Goal: Task Accomplishment & Management: Manage account settings

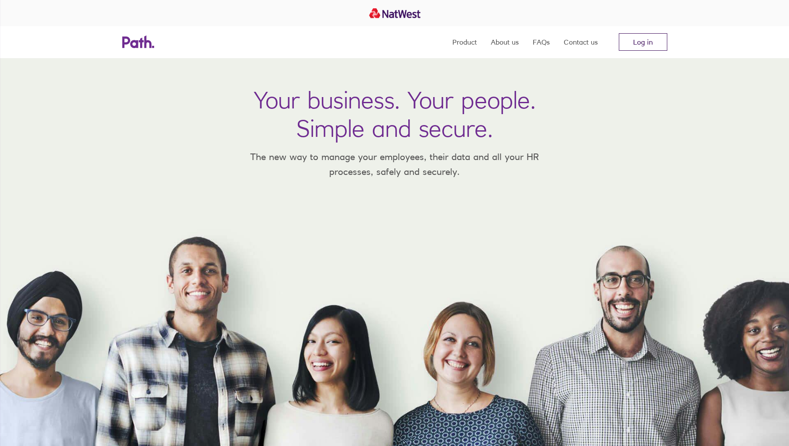
click at [646, 38] on link "Log in" at bounding box center [643, 41] width 48 height 17
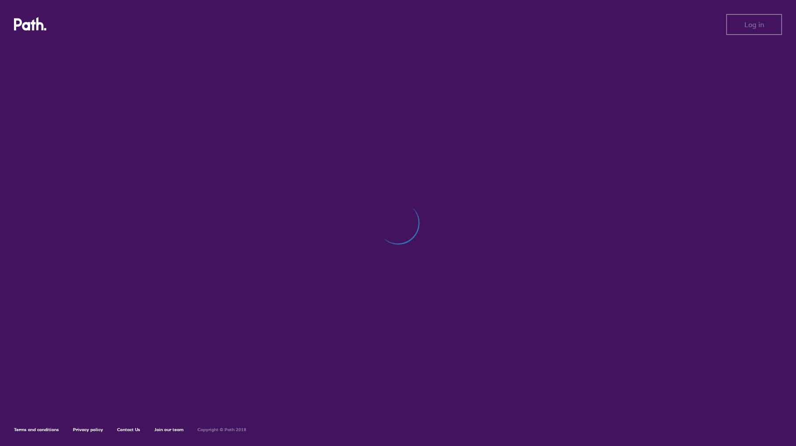
click at [533, 232] on div at bounding box center [398, 228] width 768 height 366
click at [340, 195] on div at bounding box center [398, 228] width 768 height 366
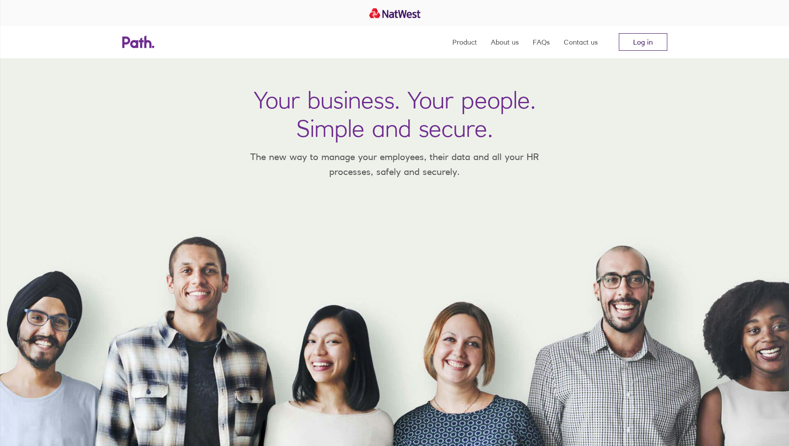
click at [649, 42] on link "Log in" at bounding box center [643, 41] width 48 height 17
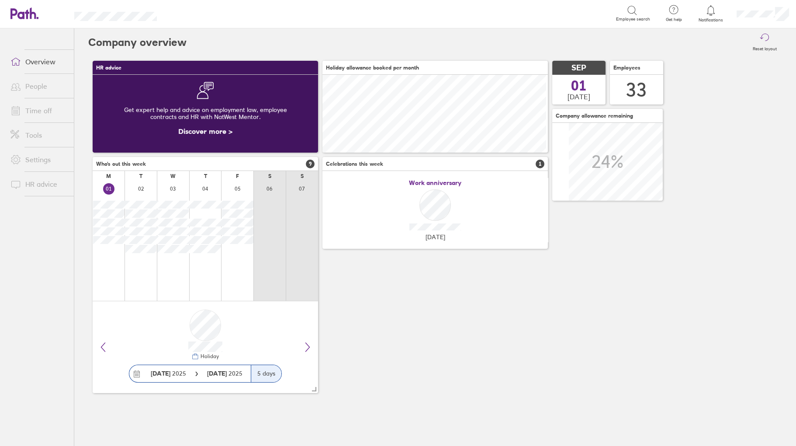
scroll to position [78, 225]
click at [29, 104] on link "Time off" at bounding box center [38, 110] width 70 height 17
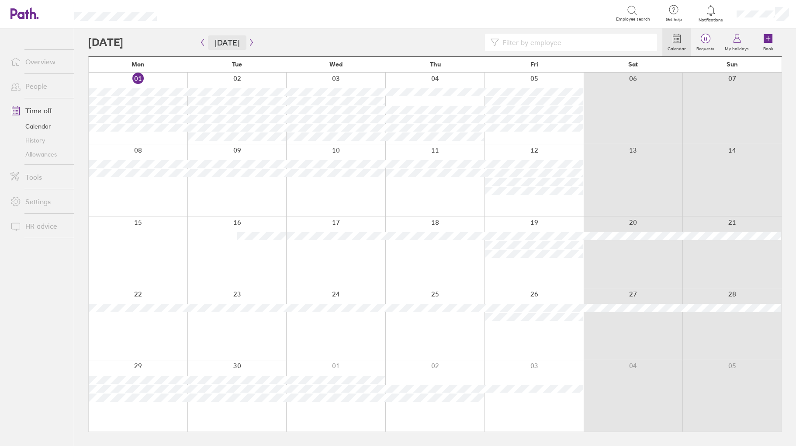
click at [208, 43] on button "Today" at bounding box center [227, 42] width 38 height 14
click at [202, 42] on icon "button" at bounding box center [202, 42] width 7 height 7
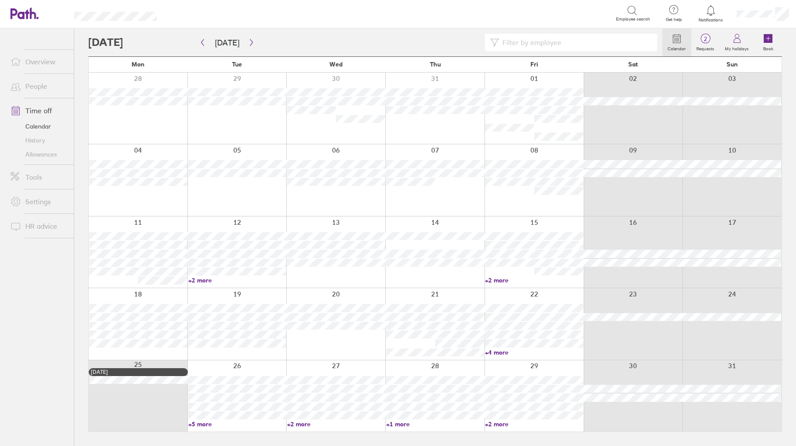
click at [546, 46] on input at bounding box center [575, 42] width 153 height 17
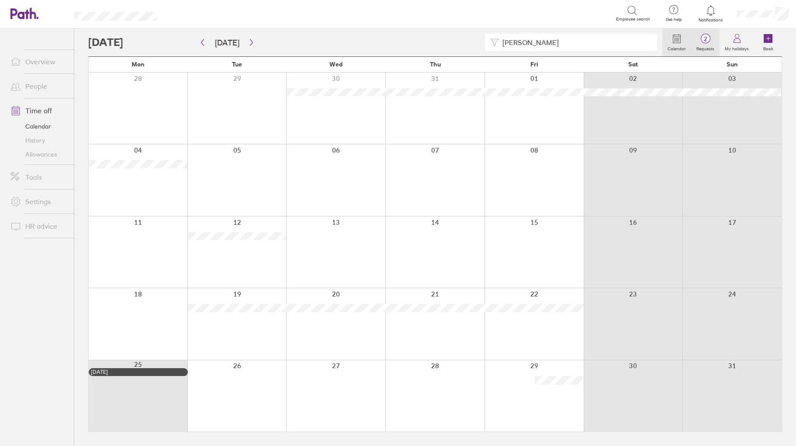
type input "julian"
click at [711, 41] on span "2" at bounding box center [705, 38] width 28 height 7
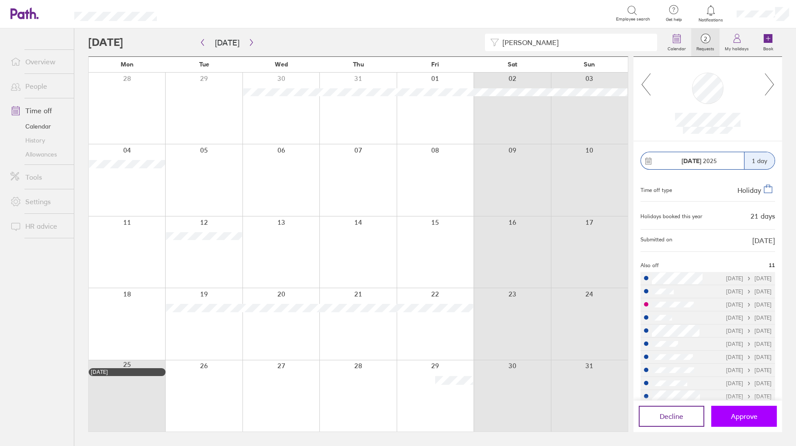
click at [733, 415] on span "Approve" at bounding box center [744, 416] width 27 height 8
click at [769, 79] on icon at bounding box center [769, 84] width 9 height 22
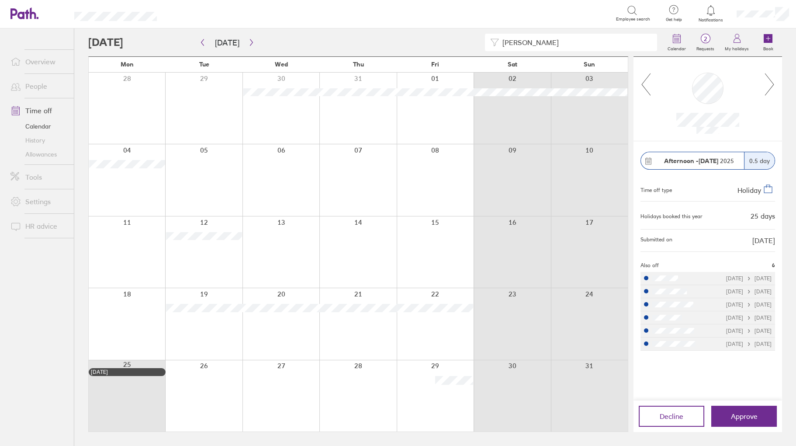
click at [640, 83] on icon at bounding box center [645, 85] width 11 height 24
click at [745, 419] on span "Approve" at bounding box center [744, 416] width 27 height 8
click at [738, 409] on button "Approve" at bounding box center [744, 415] width 66 height 21
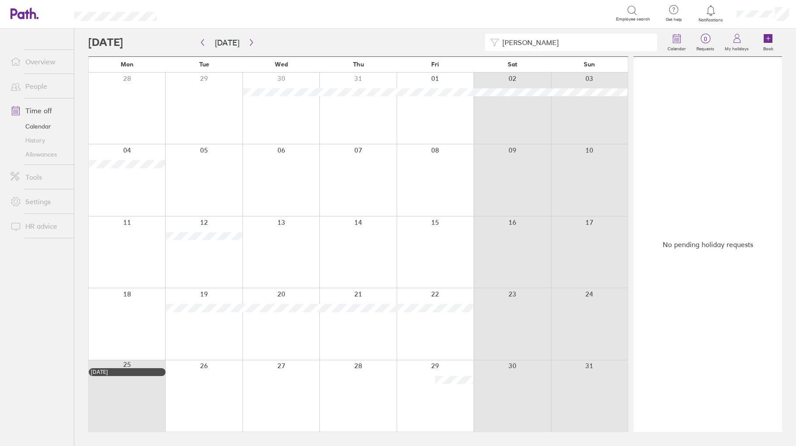
click at [214, 302] on div at bounding box center [203, 323] width 77 height 71
click at [764, 38] on icon at bounding box center [768, 38] width 9 height 9
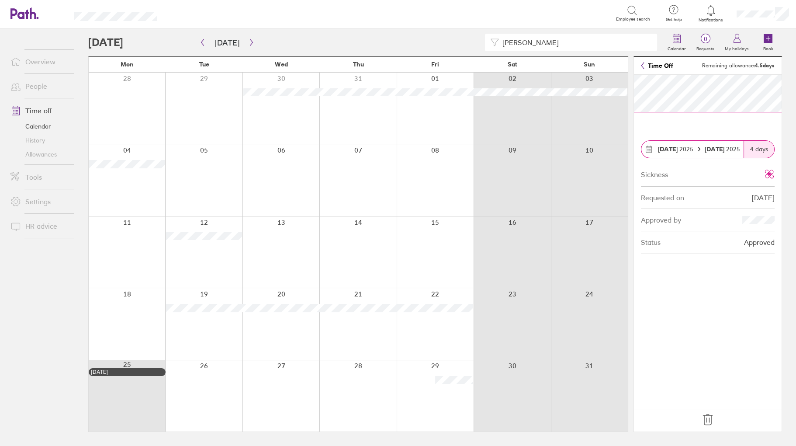
click at [708, 416] on icon at bounding box center [708, 419] width 14 height 14
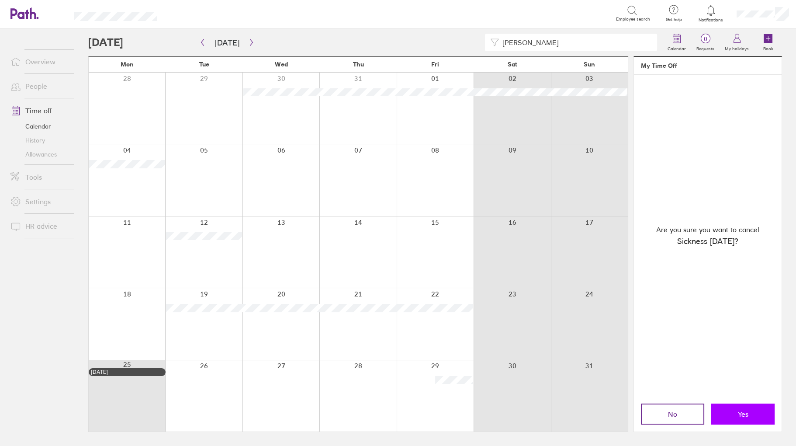
click at [739, 412] on span "Yes" at bounding box center [743, 414] width 10 height 8
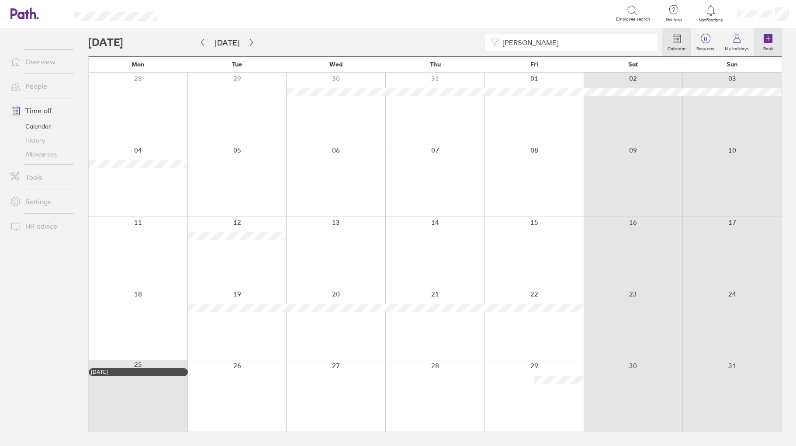
click at [764, 38] on icon at bounding box center [768, 38] width 9 height 9
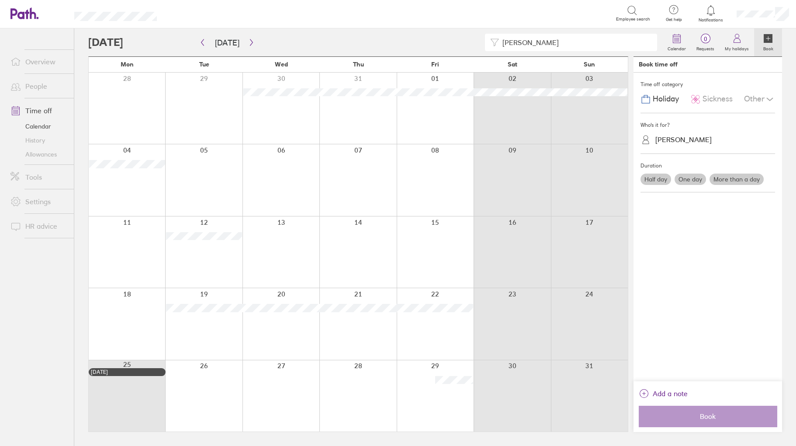
click at [705, 99] on span "Sickness" at bounding box center [717, 98] width 30 height 9
click at [674, 138] on div "Julie Pugh" at bounding box center [683, 139] width 56 height 8
click at [668, 162] on div "Julian Alexander (you)" at bounding box center [707, 160] width 135 height 15
click at [745, 175] on label "More than a day" at bounding box center [736, 178] width 54 height 11
click at [0, 0] on input "More than a day" at bounding box center [0, 0] width 0 height 0
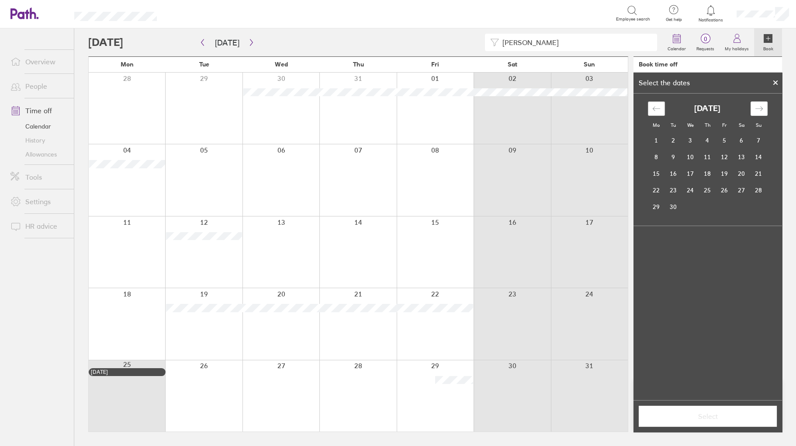
click at [655, 108] on icon "Move backward to switch to the previous month." at bounding box center [656, 108] width 8 height 8
click at [676, 187] on td "19" at bounding box center [673, 190] width 17 height 17
click at [672, 205] on td "26" at bounding box center [673, 206] width 17 height 17
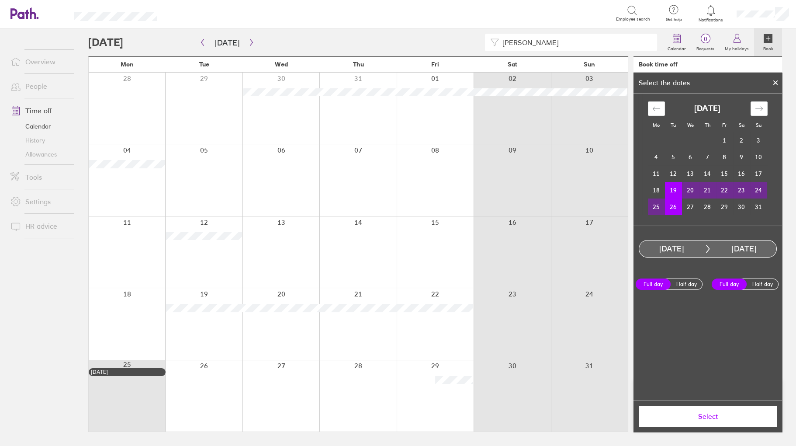
click at [714, 415] on span "Select" at bounding box center [708, 416] width 126 height 8
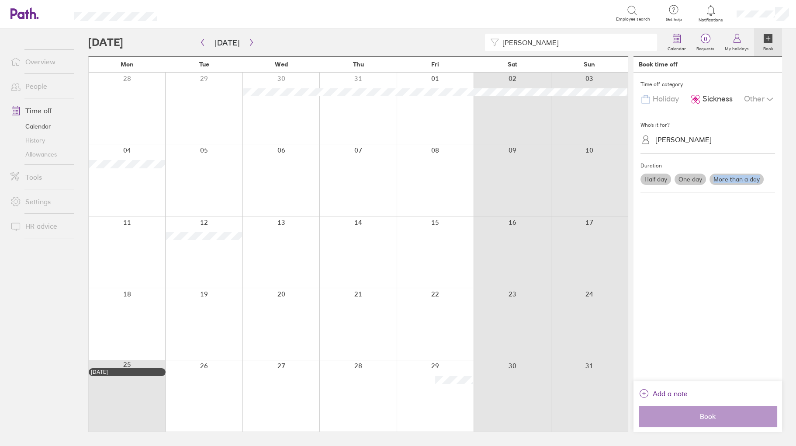
click at [728, 195] on div "Time off category Holiday Sickness Other Who's it for? Julian Alexander Duratio…" at bounding box center [707, 227] width 149 height 308
drag, startPoint x: 728, startPoint y: 195, endPoint x: 727, endPoint y: 180, distance: 14.4
click at [727, 180] on label "More than a day" at bounding box center [736, 178] width 54 height 11
click at [0, 0] on input "More than a day" at bounding box center [0, 0] width 0 height 0
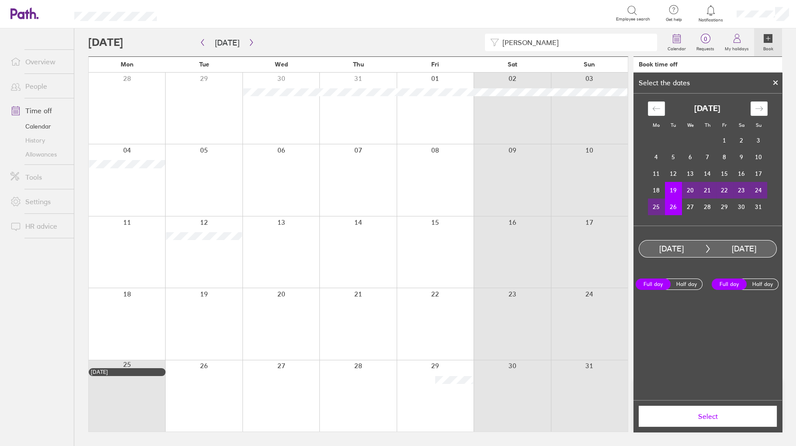
click at [676, 190] on td "19" at bounding box center [673, 190] width 17 height 17
click at [678, 210] on td "26" at bounding box center [673, 206] width 17 height 17
click at [712, 422] on button "Select" at bounding box center [708, 415] width 138 height 21
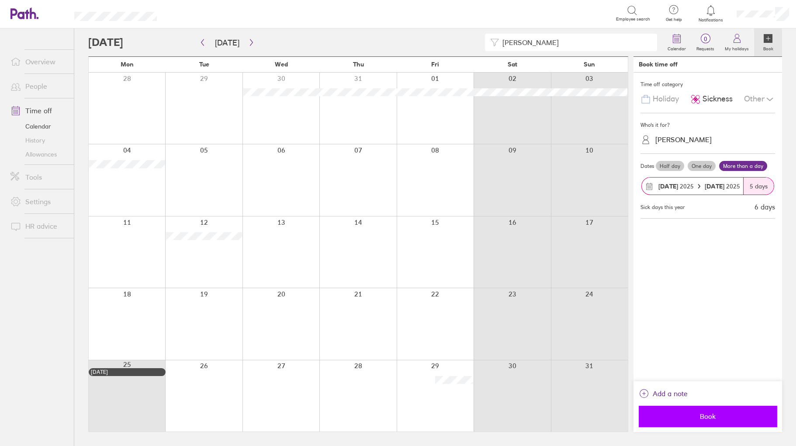
click at [699, 420] on button "Book" at bounding box center [708, 415] width 138 height 21
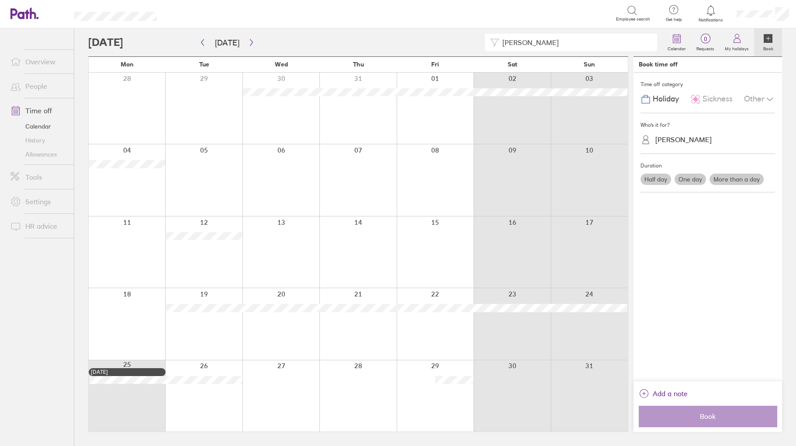
click at [32, 81] on link "People" at bounding box center [38, 85] width 70 height 17
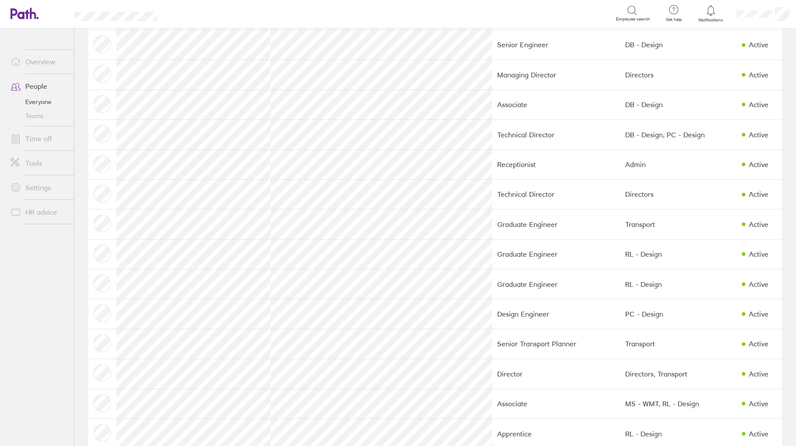
scroll to position [175, 0]
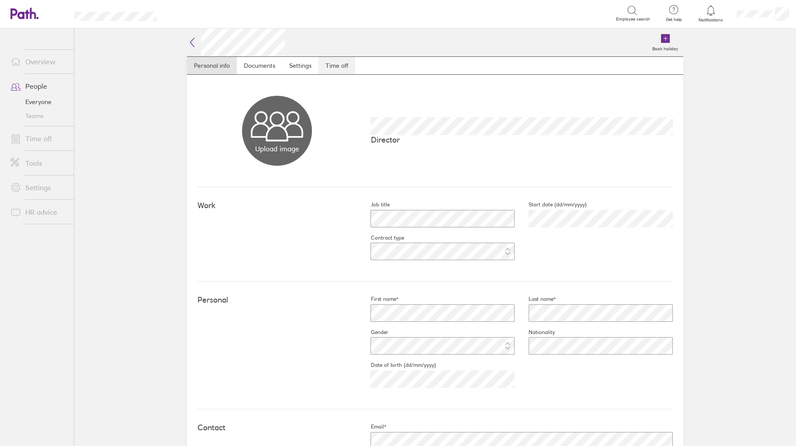
click at [330, 64] on link "Time off" at bounding box center [336, 65] width 37 height 17
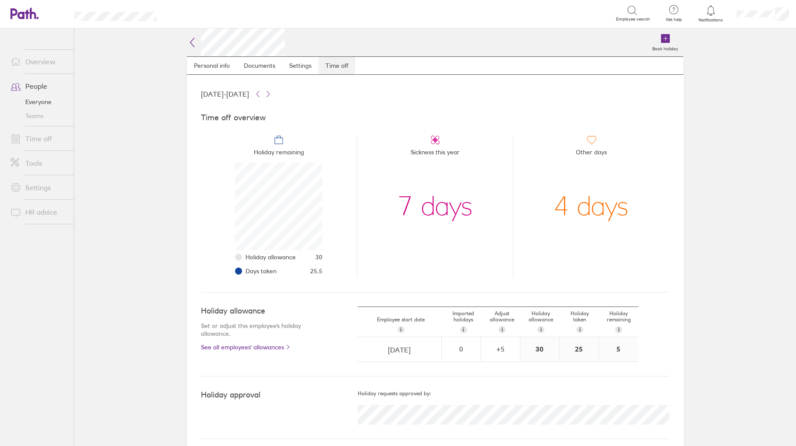
scroll to position [87, 87]
click at [45, 140] on link "Time off" at bounding box center [38, 138] width 70 height 17
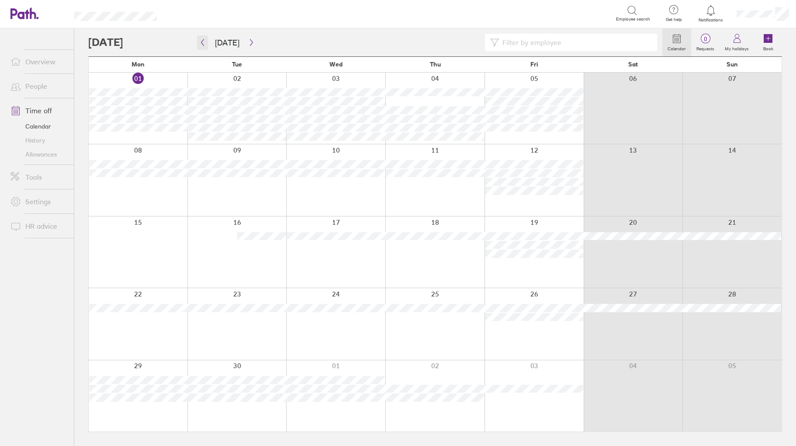
click at [198, 42] on button "button" at bounding box center [202, 42] width 11 height 14
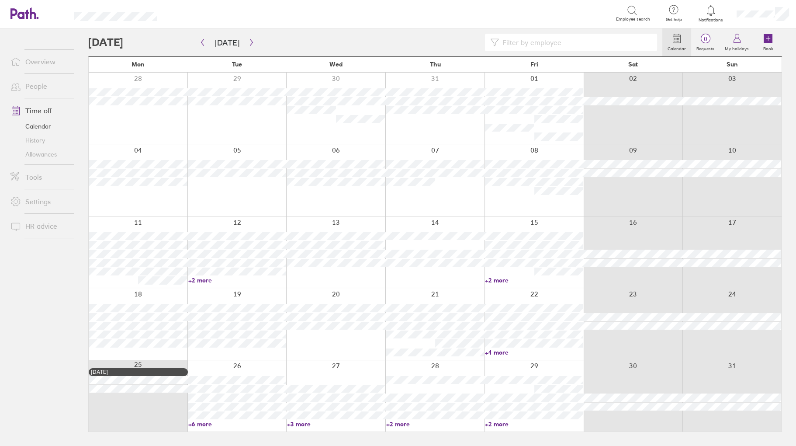
click at [509, 41] on input at bounding box center [575, 42] width 153 height 17
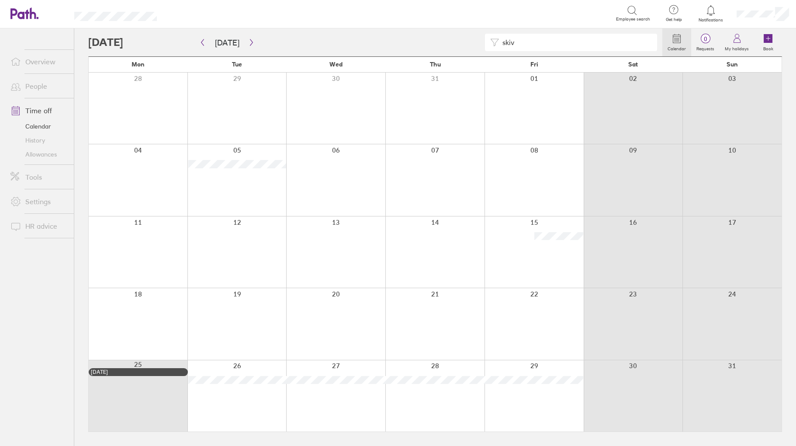
type input "skiv"
click at [39, 88] on link "People" at bounding box center [38, 85] width 70 height 17
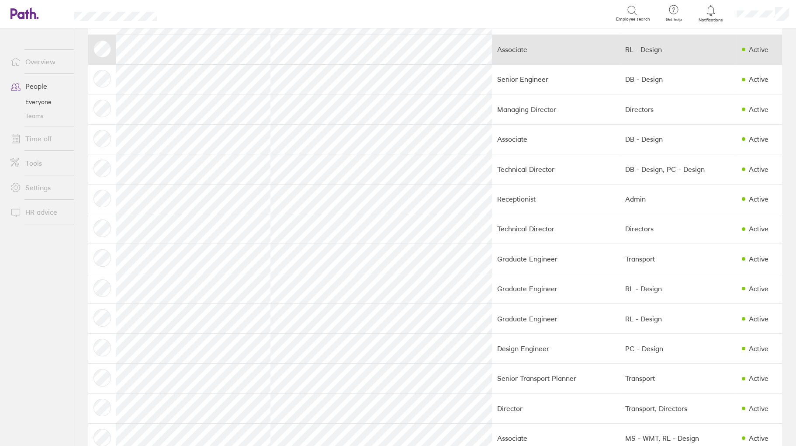
scroll to position [306, 0]
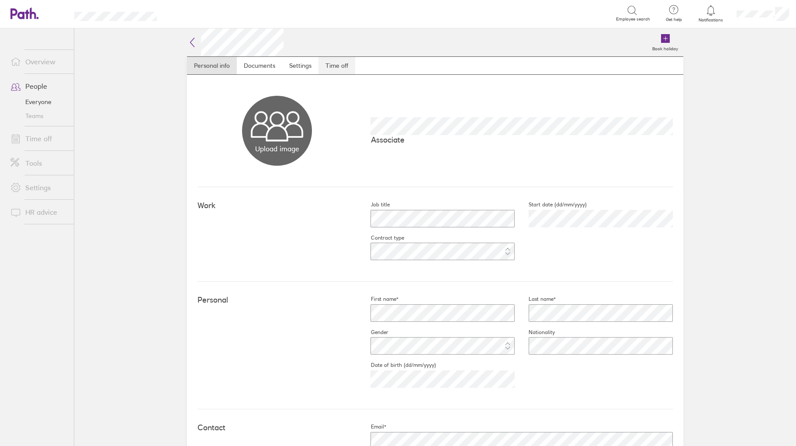
click at [344, 65] on link "Time off" at bounding box center [336, 65] width 37 height 17
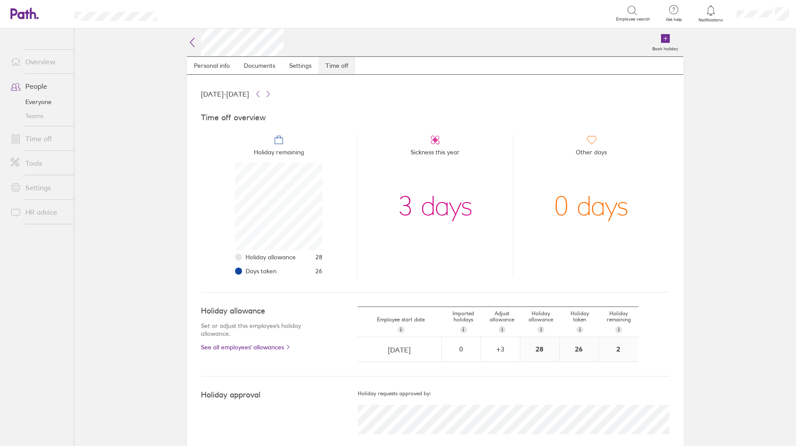
scroll to position [87, 87]
click at [205, 65] on link "Personal info" at bounding box center [212, 65] width 50 height 17
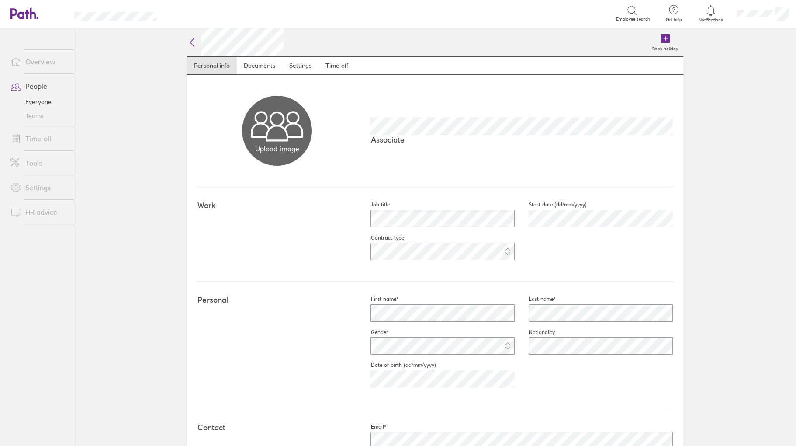
click at [187, 36] on h2 at bounding box center [235, 42] width 97 height 28
click at [190, 41] on icon at bounding box center [192, 42] width 10 height 10
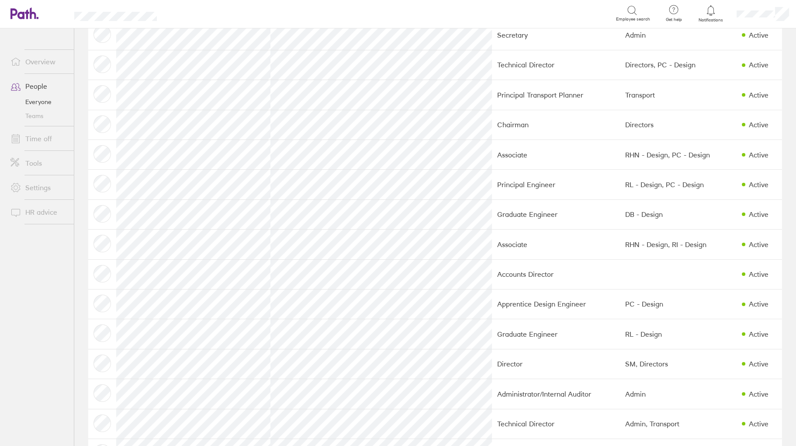
scroll to position [640, 0]
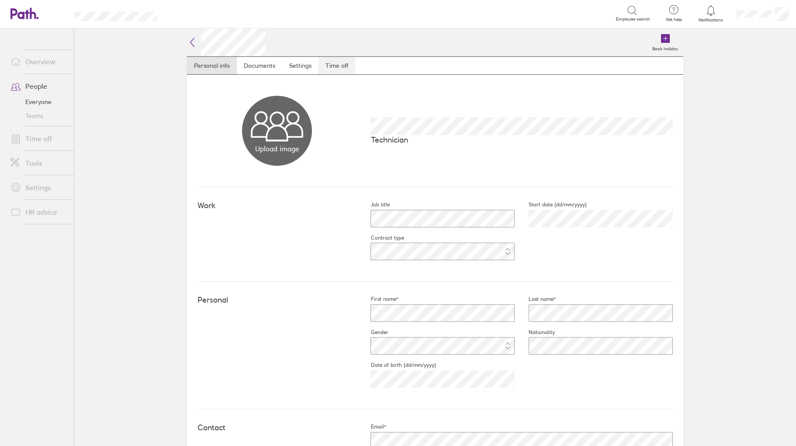
click at [338, 65] on link "Time off" at bounding box center [336, 65] width 37 height 17
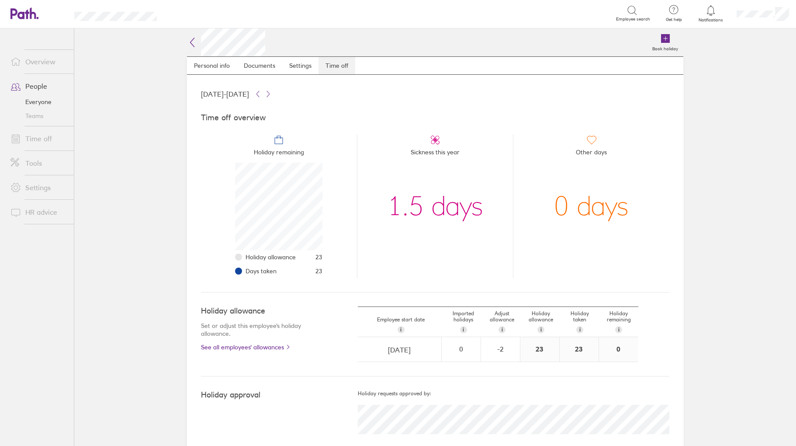
scroll to position [87, 87]
click at [190, 41] on icon at bounding box center [192, 42] width 4 height 9
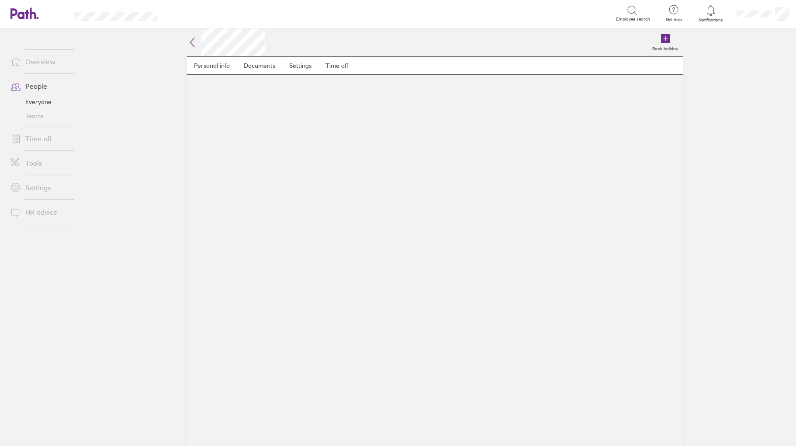
click at [188, 38] on icon at bounding box center [192, 42] width 10 height 10
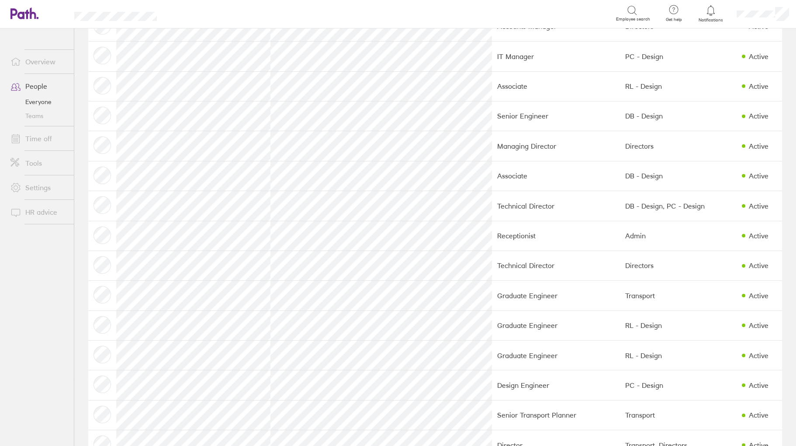
scroll to position [131, 0]
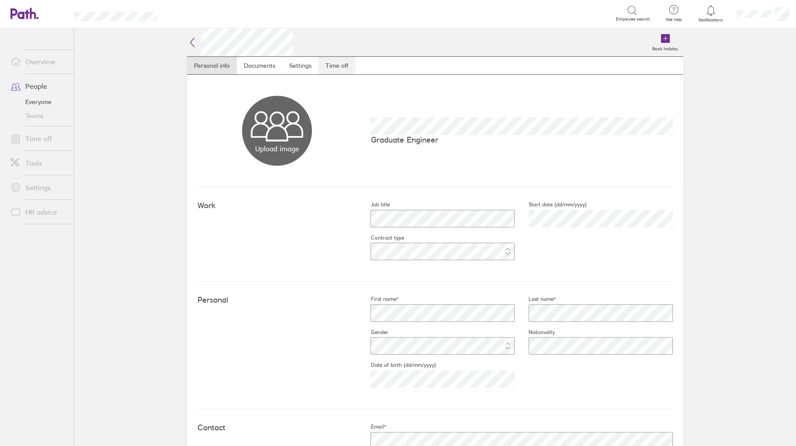
click at [336, 66] on link "Time off" at bounding box center [336, 65] width 37 height 17
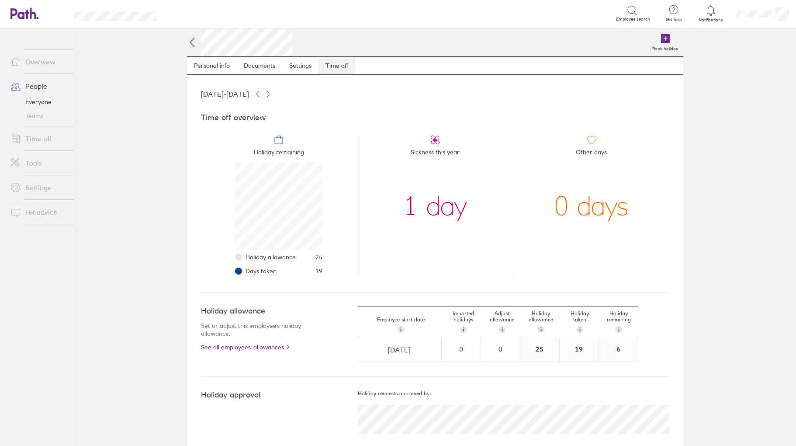
scroll to position [87, 87]
click at [335, 66] on link "Time off" at bounding box center [336, 65] width 37 height 17
click at [187, 42] on icon at bounding box center [192, 42] width 10 height 10
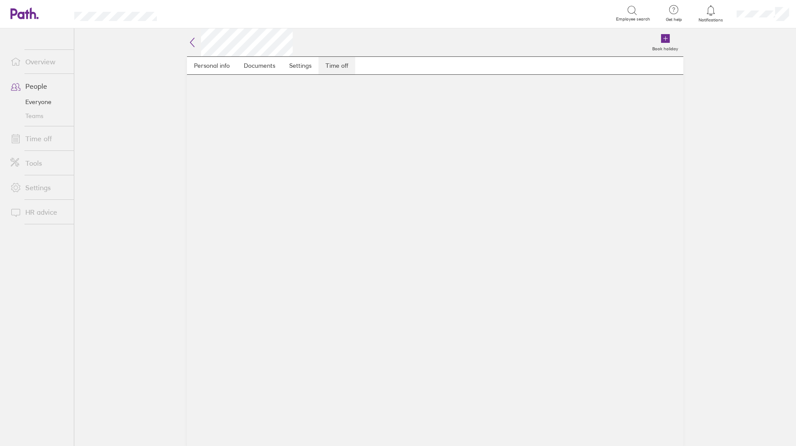
click at [337, 62] on link "Time off" at bounding box center [336, 65] width 37 height 17
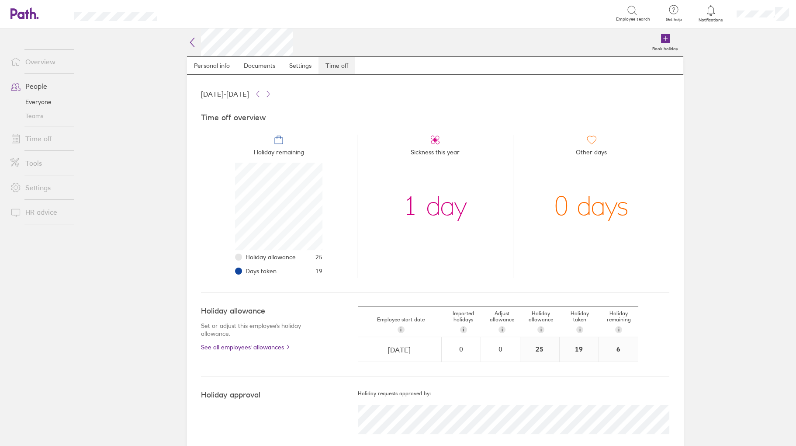
scroll to position [87, 87]
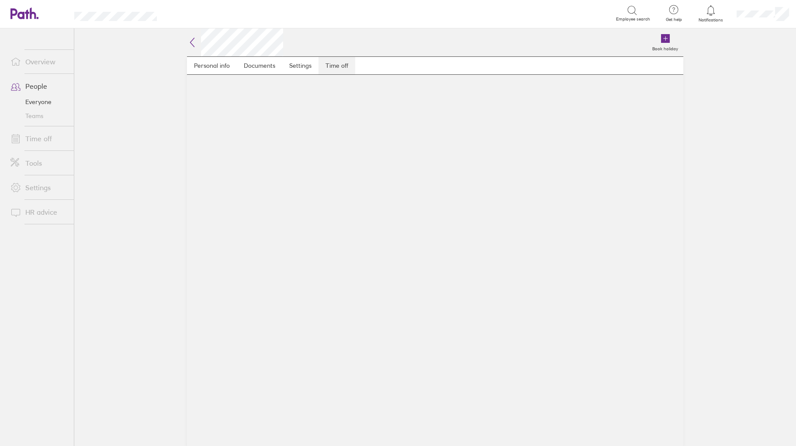
click at [337, 62] on link "Time off" at bounding box center [336, 65] width 37 height 17
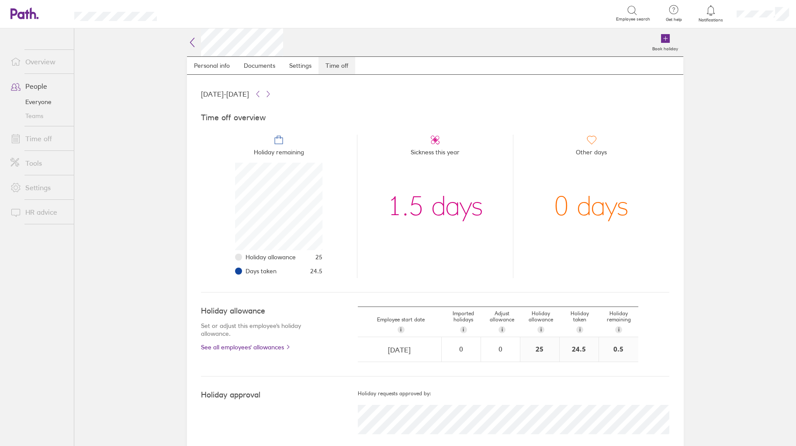
scroll to position [87, 87]
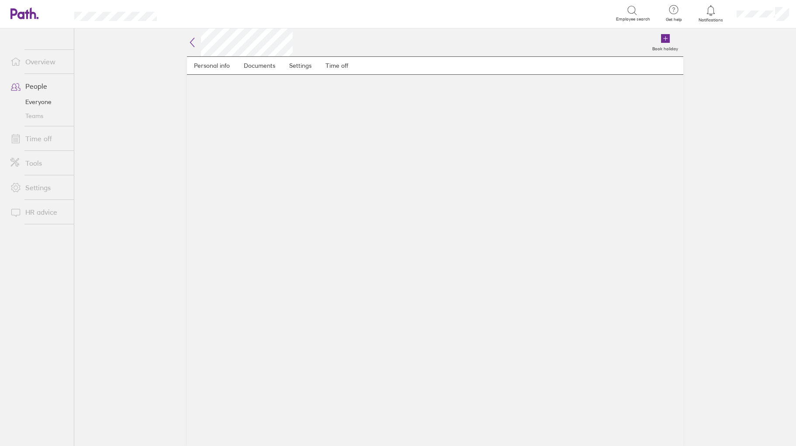
click at [191, 44] on icon at bounding box center [192, 42] width 10 height 10
click at [191, 43] on icon at bounding box center [192, 42] width 10 height 10
click at [33, 83] on link "People" at bounding box center [38, 85] width 70 height 17
click at [190, 42] on icon at bounding box center [192, 42] width 4 height 9
click at [36, 86] on link "People" at bounding box center [38, 85] width 70 height 17
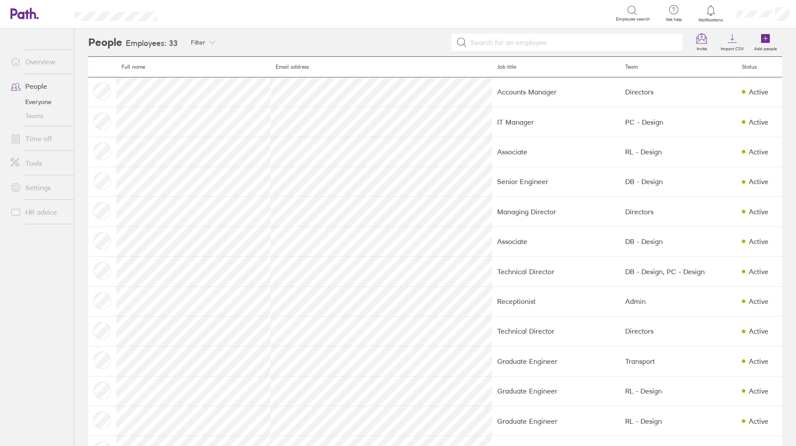
click at [38, 142] on link "Time off" at bounding box center [38, 138] width 70 height 17
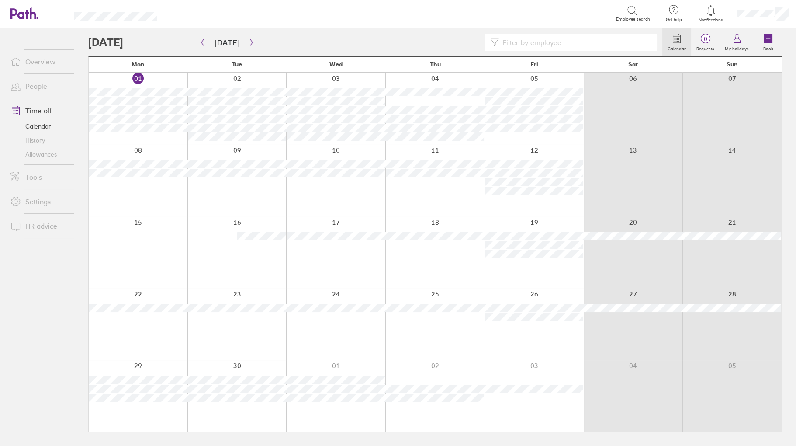
click at [514, 40] on input at bounding box center [575, 42] width 153 height 17
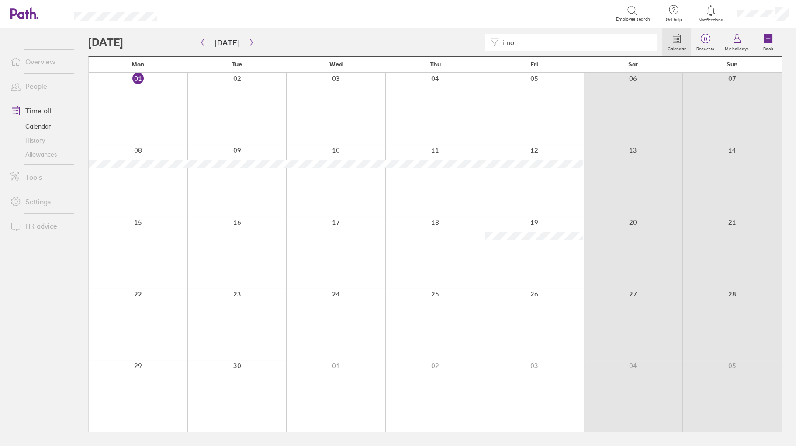
type input "imo"
click at [201, 41] on icon "button" at bounding box center [202, 42] width 7 height 7
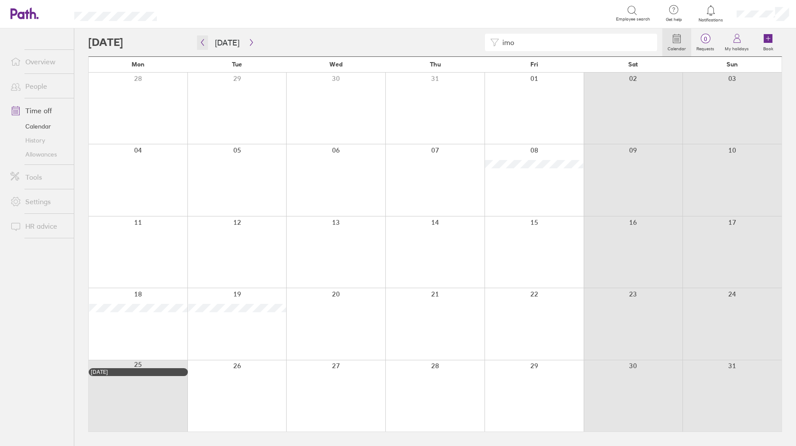
click at [201, 41] on icon "button" at bounding box center [202, 42] width 3 height 7
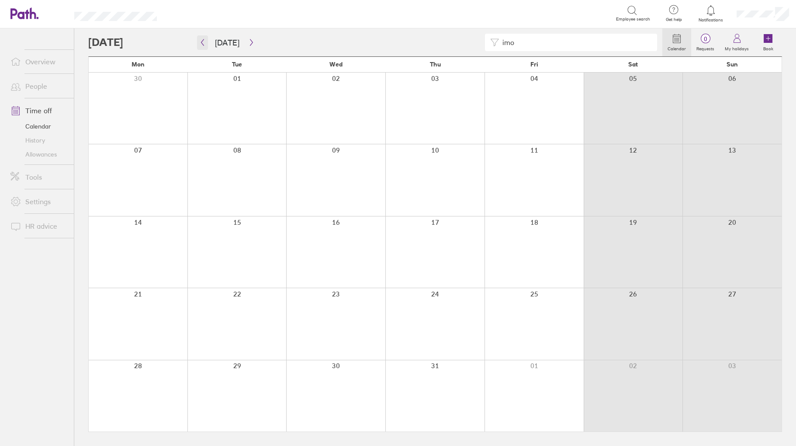
click at [204, 43] on icon "button" at bounding box center [202, 42] width 7 height 7
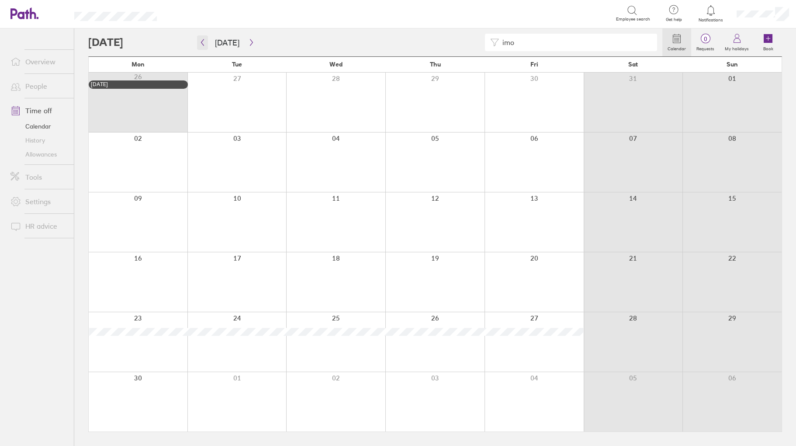
click at [203, 42] on icon "button" at bounding box center [202, 42] width 7 height 7
